Goal: Task Accomplishment & Management: Use online tool/utility

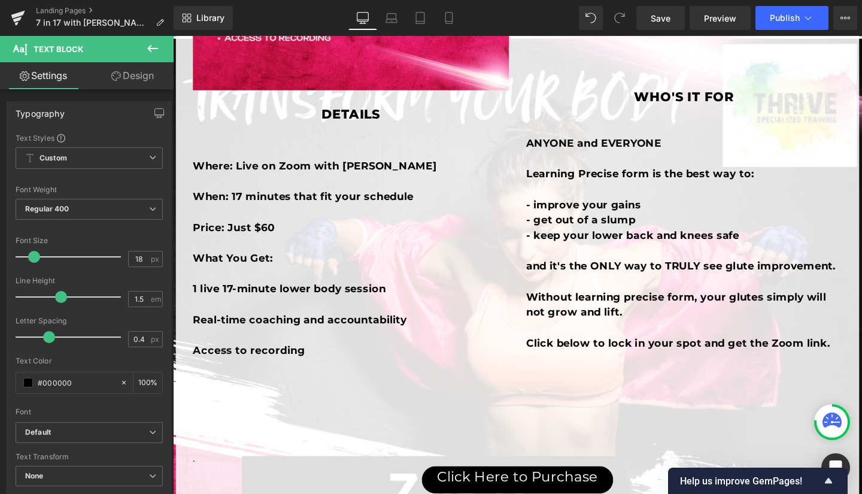
click at [16, 13] on icon at bounding box center [18, 18] width 14 height 30
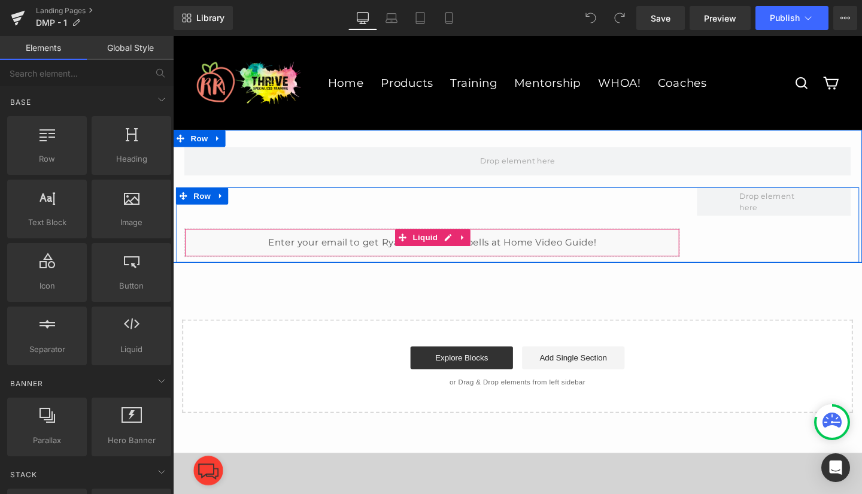
click at [457, 248] on div "Liquid" at bounding box center [445, 253] width 521 height 30
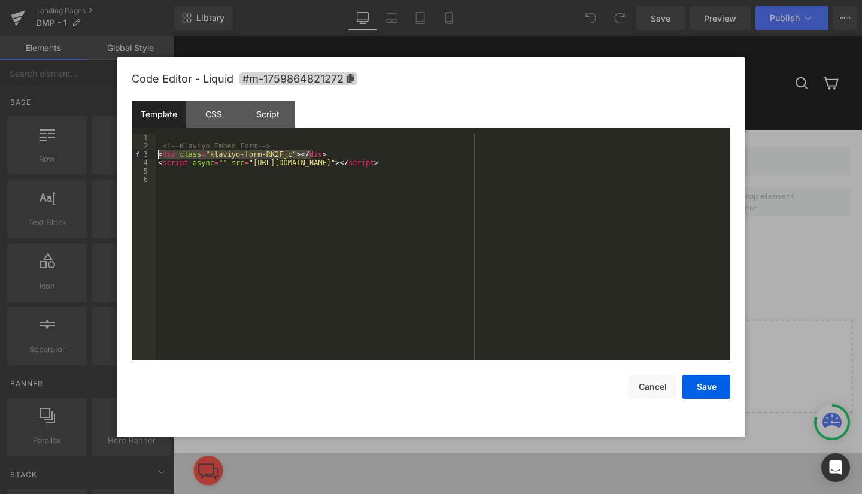
drag, startPoint x: 319, startPoint y: 155, endPoint x: 158, endPoint y: 157, distance: 161.0
click at [158, 157] on div "<!-- Klaviyo Embed Form --> < div class = "klaviyo-form-RK2Fjc" > </ div > < sc…" at bounding box center [443, 254] width 575 height 243
click at [704, 384] on button "Save" at bounding box center [706, 387] width 48 height 24
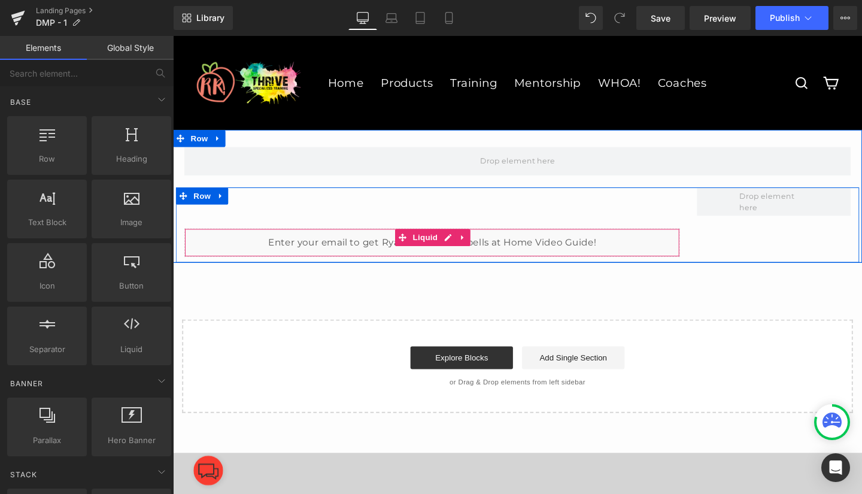
click at [294, 248] on div "Liquid" at bounding box center [445, 253] width 521 height 30
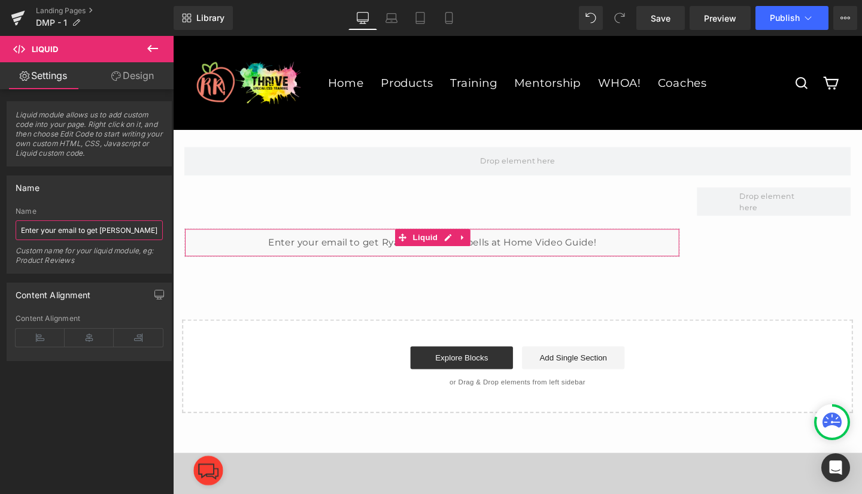
drag, startPoint x: 153, startPoint y: 232, endPoint x: 15, endPoint y: 232, distance: 137.7
click at [15, 232] on div "Enter your email to get [PERSON_NAME] free Dumbbells at Home Video Guide! Name …" at bounding box center [89, 240] width 164 height 66
type input "bbells at Home Video Guide!"
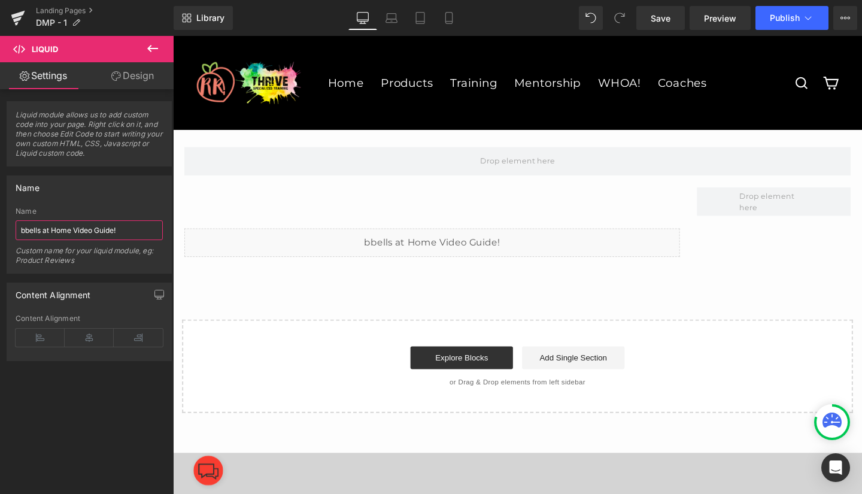
drag, startPoint x: 144, startPoint y: 232, endPoint x: 0, endPoint y: 229, distance: 143.7
click at [0, 229] on div "Name bbells at Home Video Guide! Name bbells at Home Video Guide! Custom name f…" at bounding box center [89, 219] width 179 height 107
click at [661, 17] on span "Save" at bounding box center [661, 18] width 20 height 13
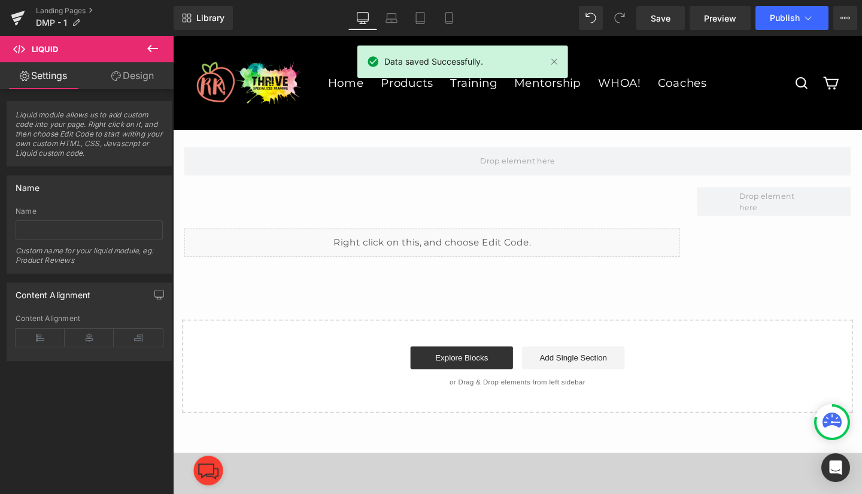
click at [726, 19] on span "Preview" at bounding box center [720, 18] width 32 height 13
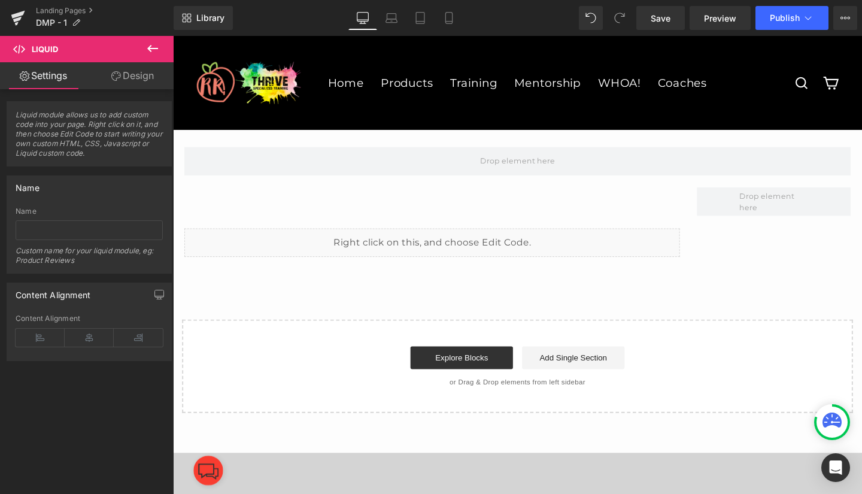
click at [790, 14] on span "Publish" at bounding box center [785, 18] width 30 height 10
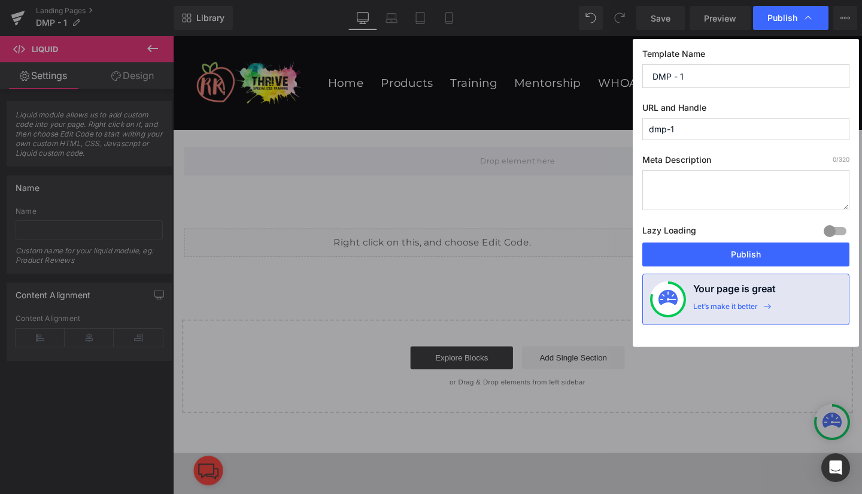
click at [746, 250] on button "Publish" at bounding box center [745, 254] width 207 height 24
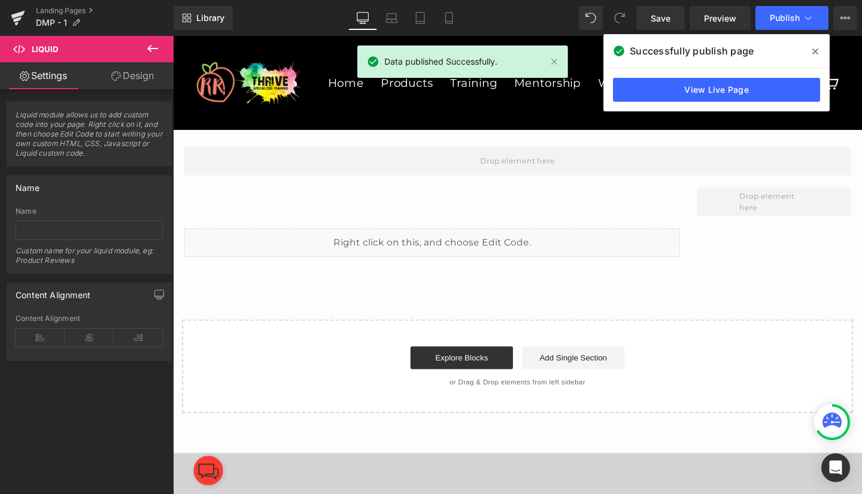
click at [739, 91] on link "View Live Page" at bounding box center [716, 90] width 207 height 24
